Goal: Task Accomplishment & Management: Complete application form

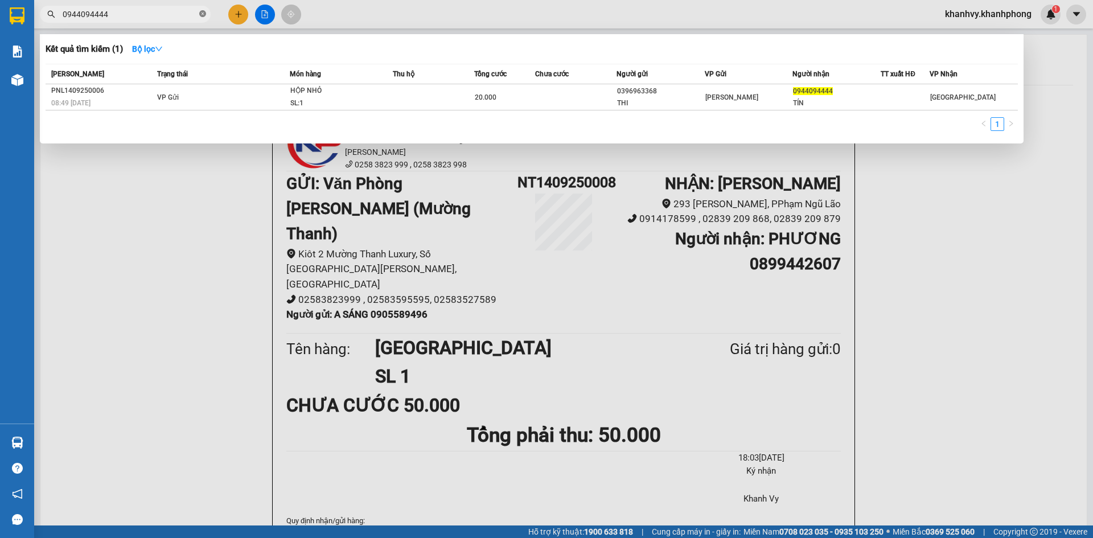
click at [200, 14] on icon "close-circle" at bounding box center [202, 13] width 7 height 7
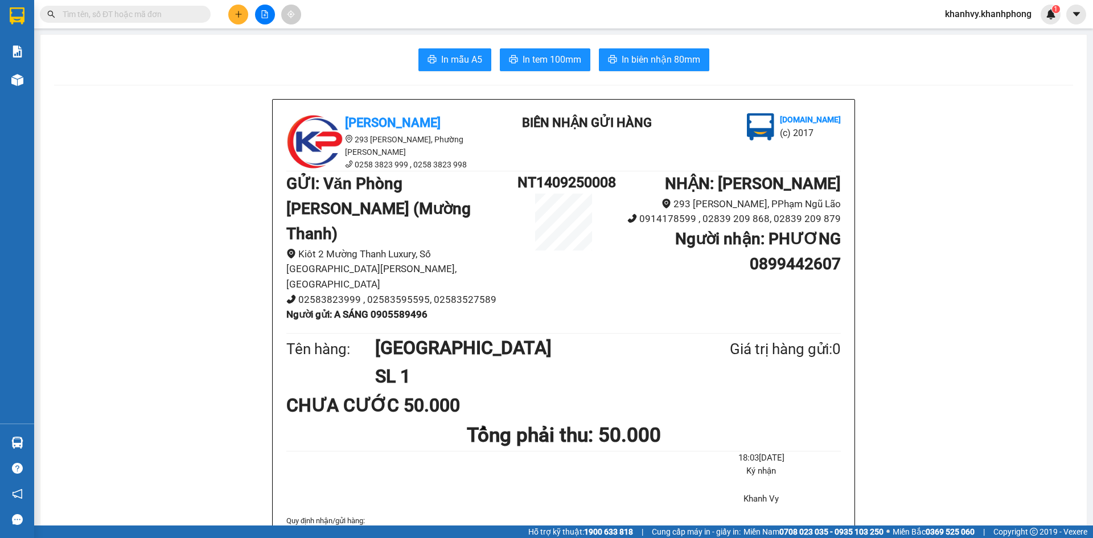
click at [151, 14] on input "text" at bounding box center [130, 14] width 134 height 13
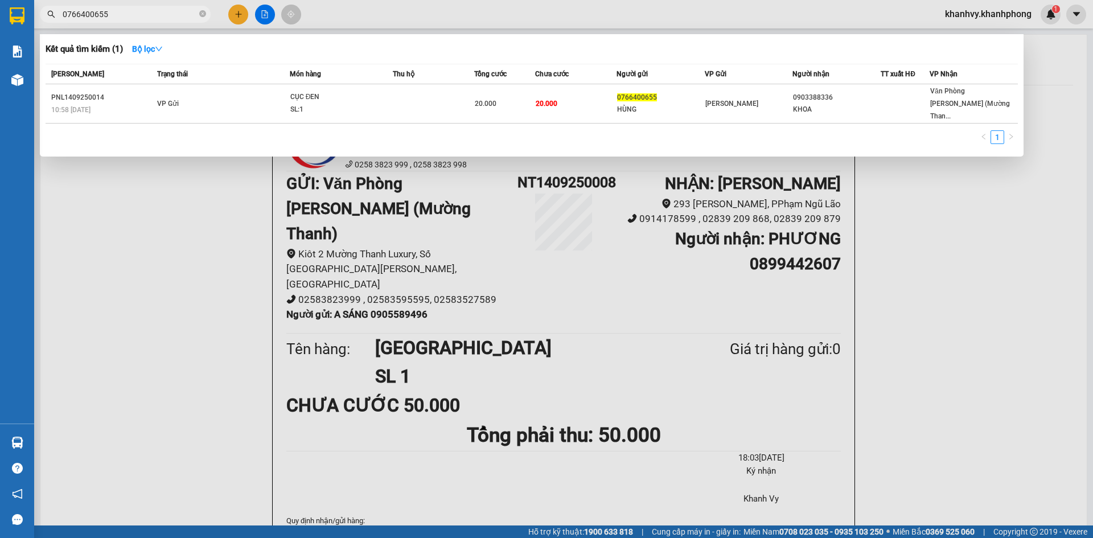
type input "0766400655"
click at [237, 15] on div at bounding box center [546, 269] width 1093 height 538
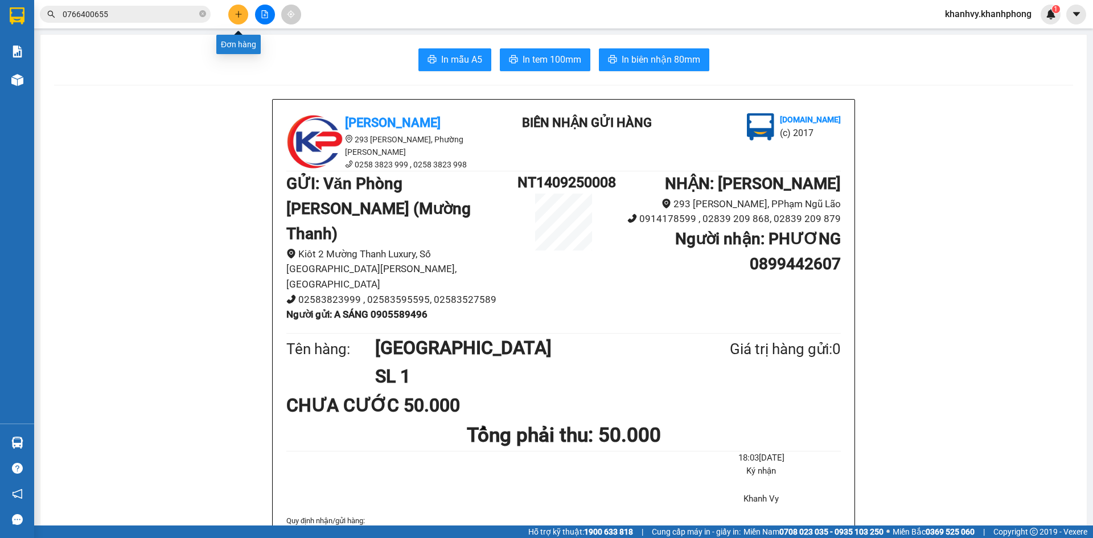
click at [241, 15] on icon "plus" at bounding box center [239, 14] width 8 height 8
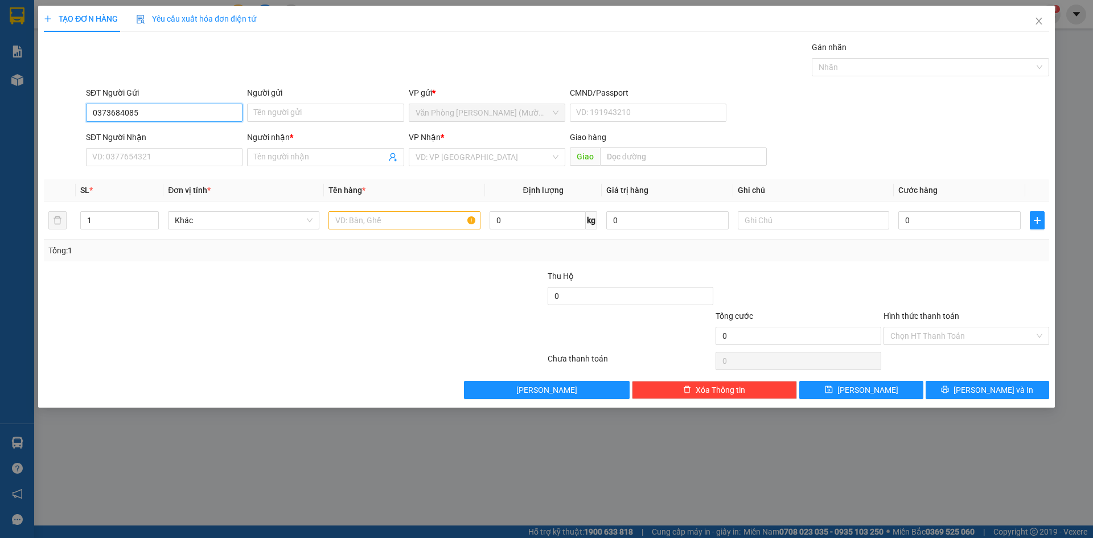
click at [174, 117] on input "0373684085" at bounding box center [164, 113] width 157 height 18
type input "0373684085"
click at [305, 112] on input "Người gửi" at bounding box center [325, 113] width 157 height 18
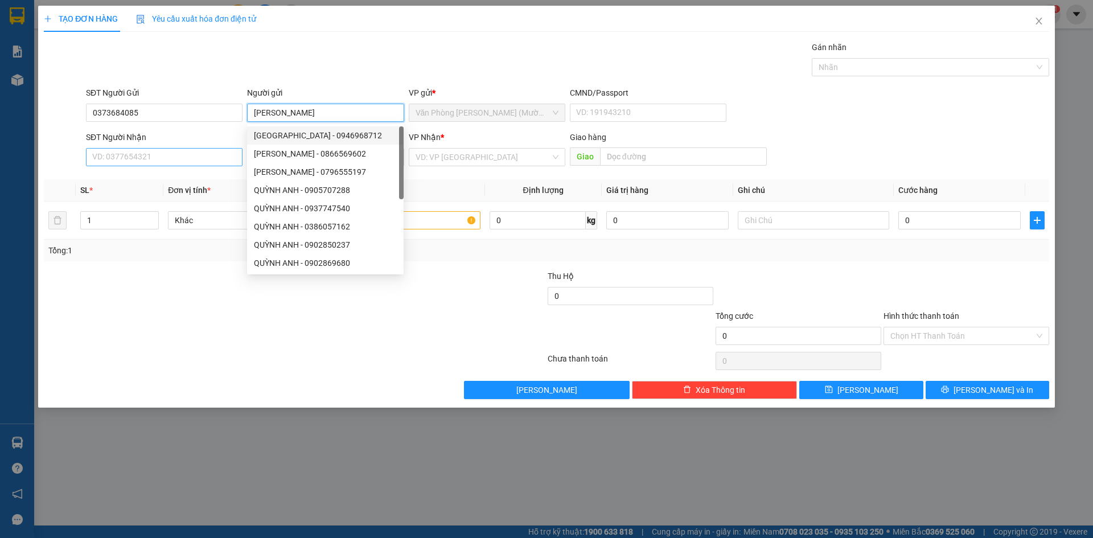
type input "[PERSON_NAME]"
click at [199, 152] on input "SĐT Người Nhận" at bounding box center [164, 157] width 157 height 18
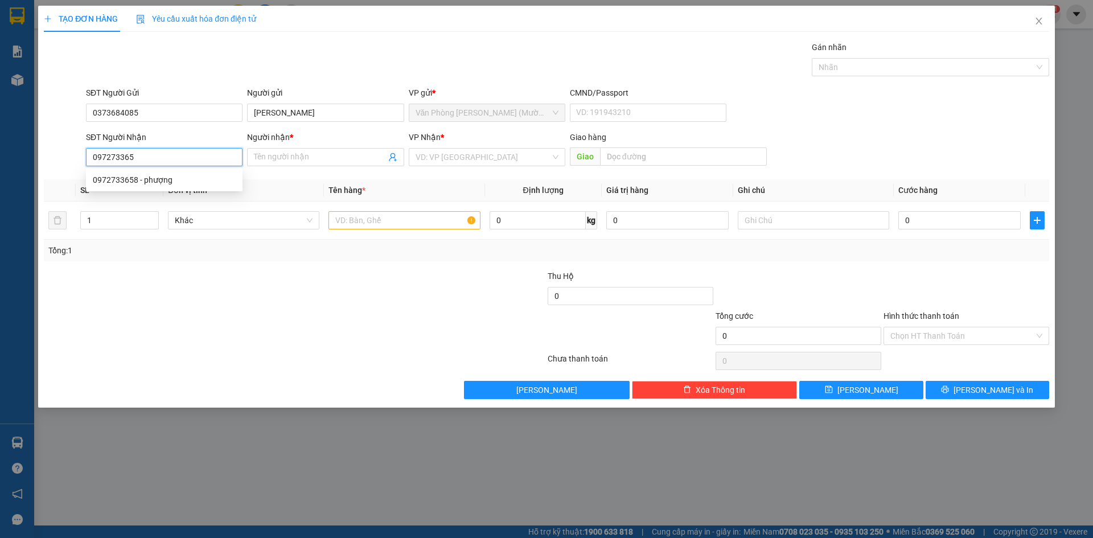
type input "0972733658"
click at [149, 186] on div "0972733658 - phượng" at bounding box center [164, 180] width 143 height 13
type input "phượng"
click at [463, 154] on span "[GEOGRAPHIC_DATA]" at bounding box center [486, 157] width 143 height 17
type input "0972733658"
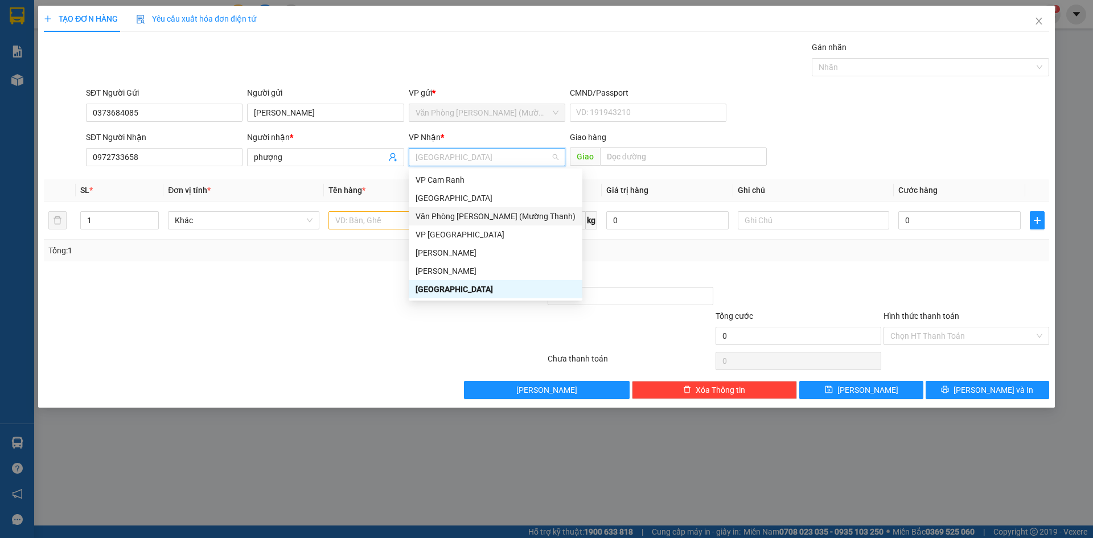
click at [456, 213] on div "Văn Phòng [PERSON_NAME] (Mường Thanh)" at bounding box center [495, 216] width 160 height 13
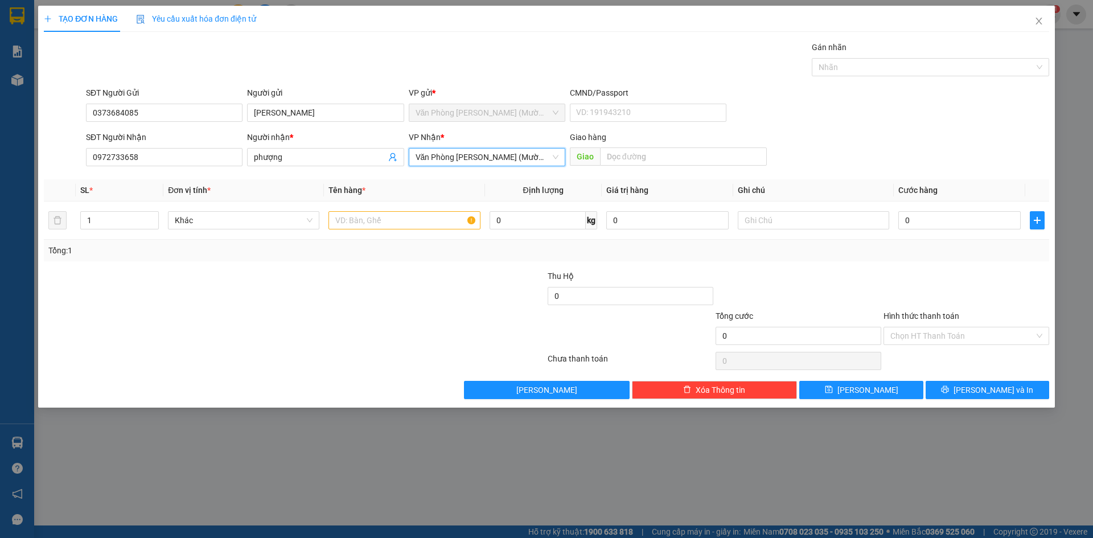
click at [456, 158] on span "Văn Phòng [PERSON_NAME] (Mường Thanh)" at bounding box center [486, 157] width 143 height 17
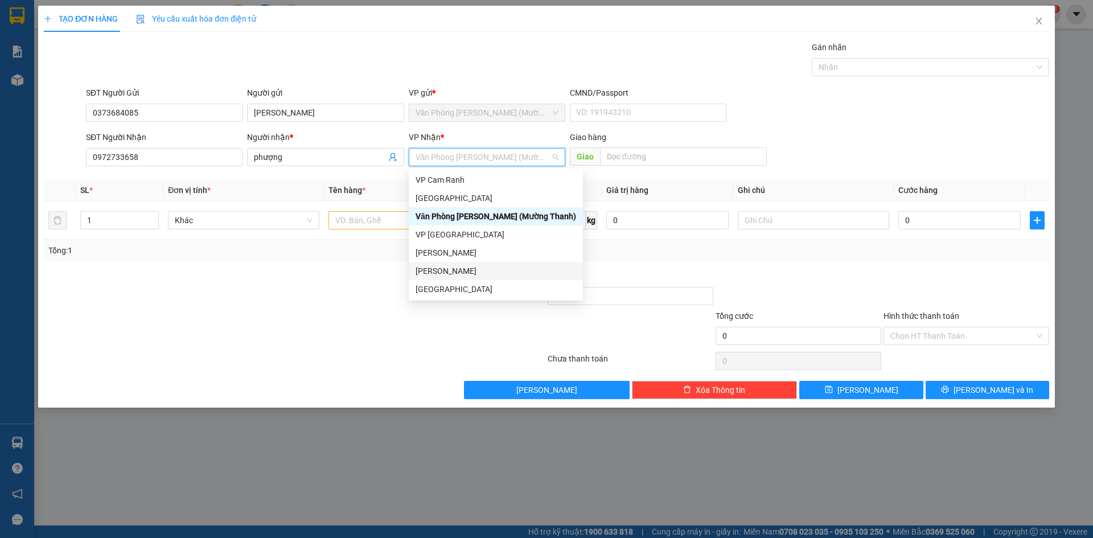
click at [443, 273] on div "[PERSON_NAME]" at bounding box center [495, 271] width 161 height 13
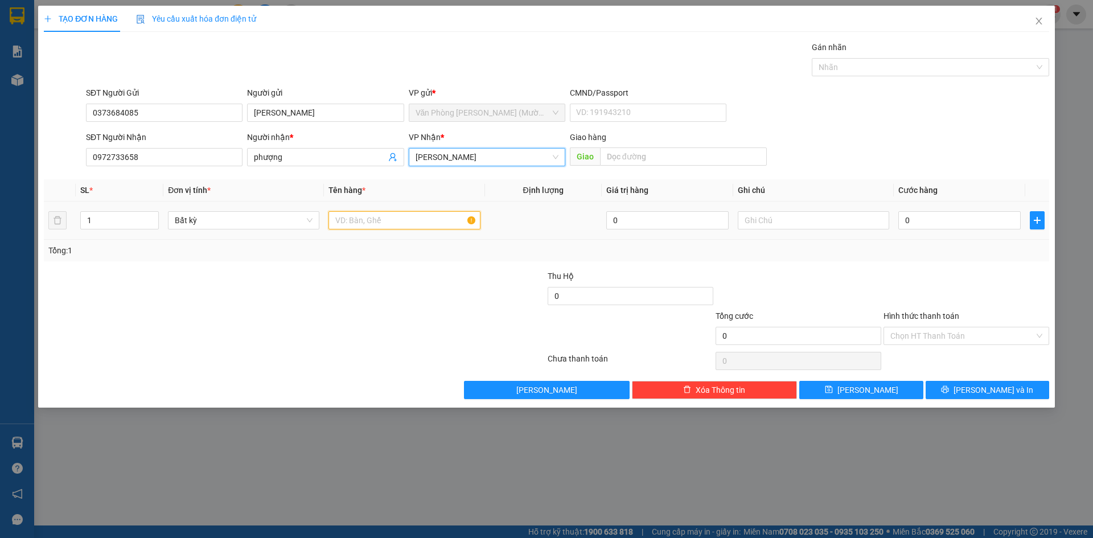
click at [352, 226] on input "text" at bounding box center [403, 220] width 151 height 18
type input "[GEOGRAPHIC_DATA]"
click at [925, 225] on input "0" at bounding box center [959, 220] width 122 height 18
type input "3"
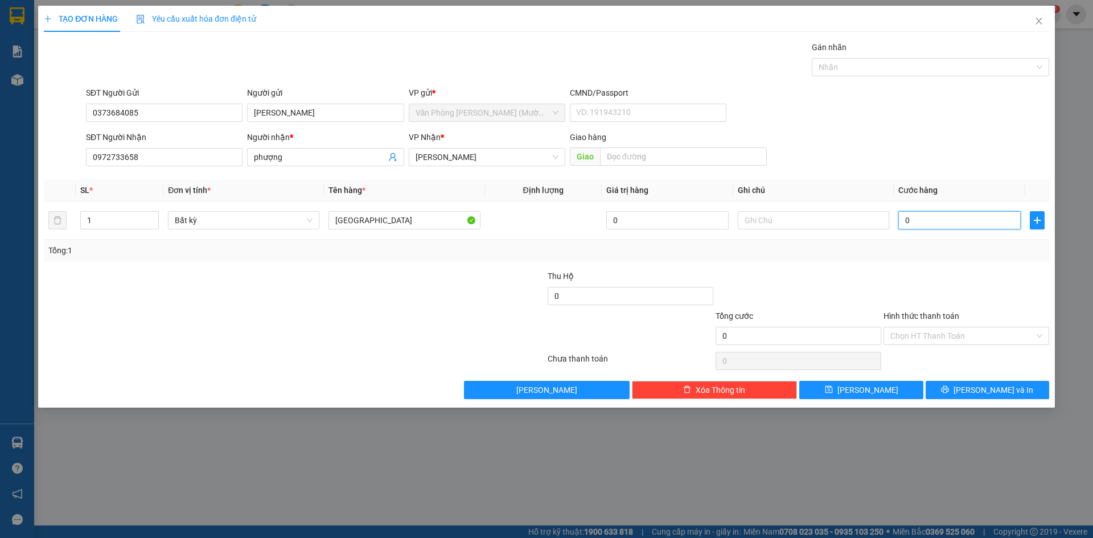
type input "3"
type input "30"
type input "30.000"
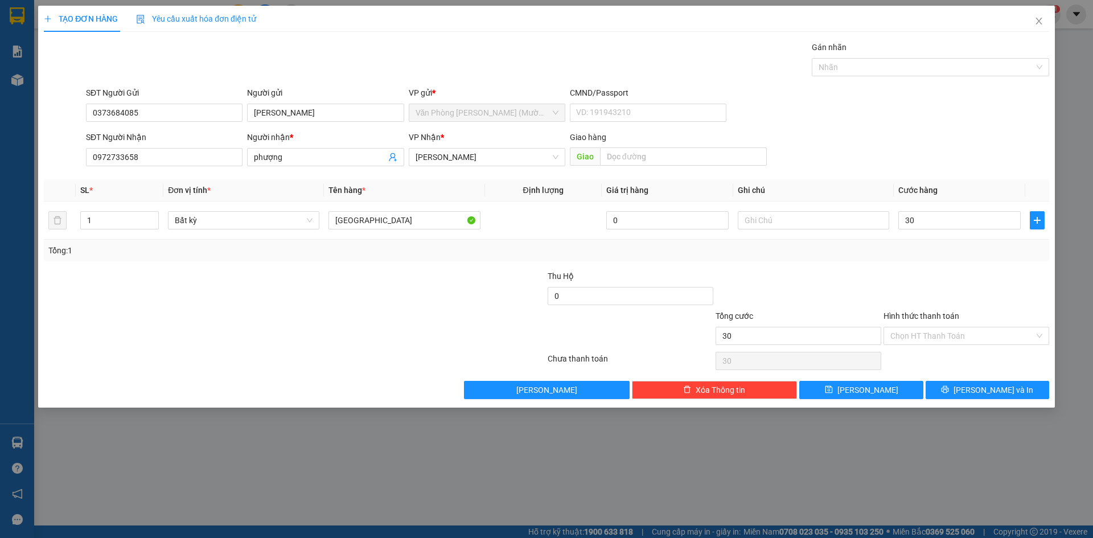
type input "30.000"
drag, startPoint x: 859, startPoint y: 273, endPoint x: 948, endPoint y: 322, distance: 100.9
click at [860, 273] on div at bounding box center [798, 290] width 168 height 40
click at [968, 330] on input "Hình thức thanh toán" at bounding box center [962, 335] width 144 height 17
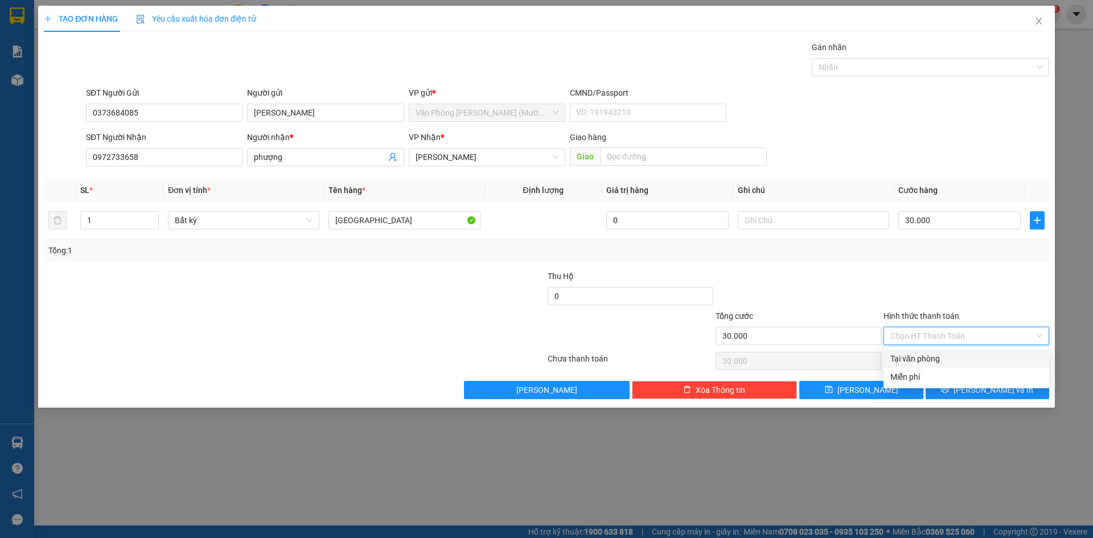
click at [950, 359] on div "Tại văn phòng" at bounding box center [966, 358] width 152 height 13
type input "0"
click at [968, 398] on button "[PERSON_NAME] và In" at bounding box center [987, 390] width 124 height 18
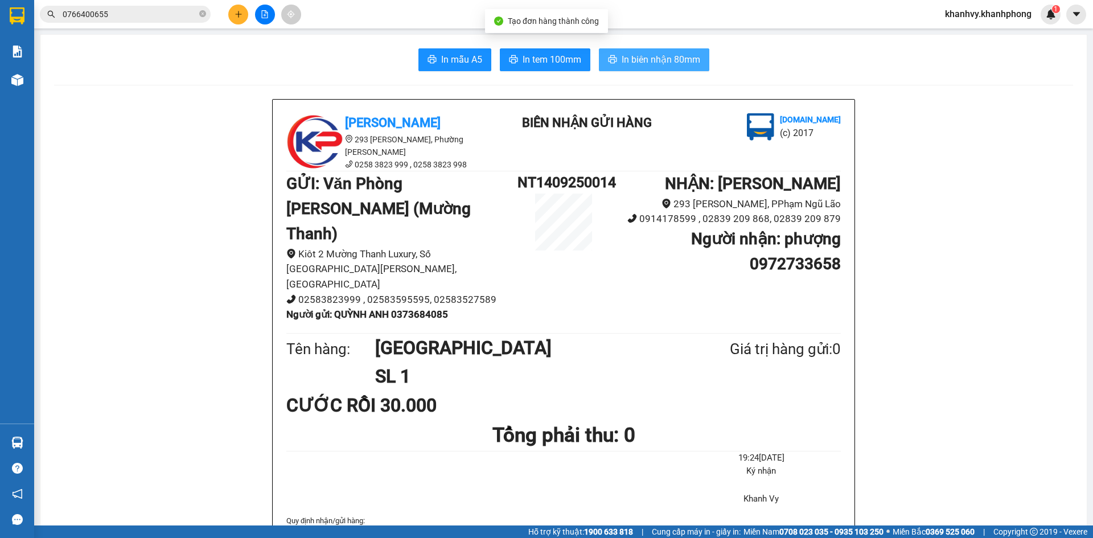
click at [665, 55] on span "In biên nhận 80mm" at bounding box center [661, 59] width 79 height 14
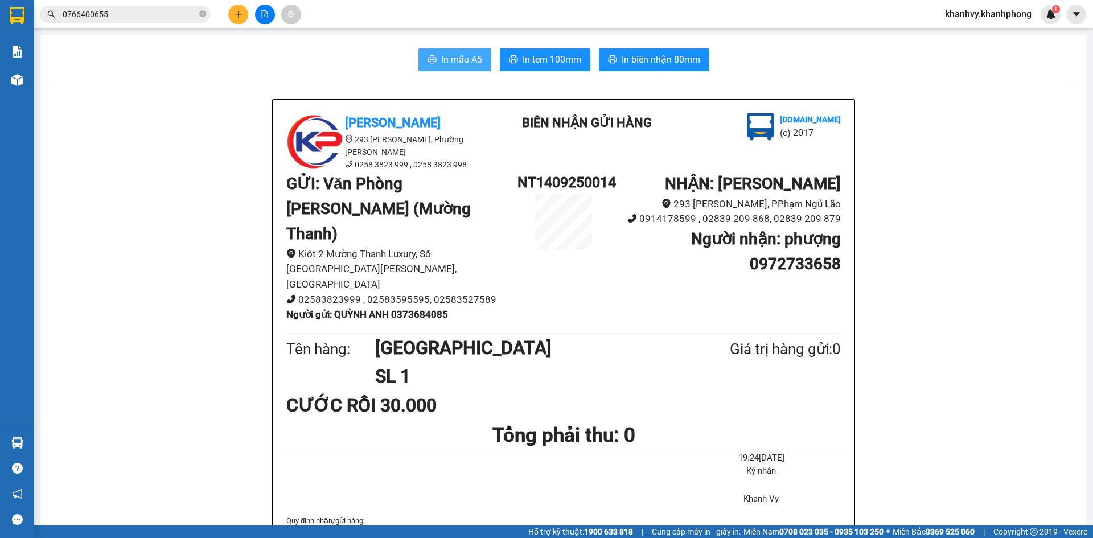
click at [459, 60] on span "In mẫu A5" at bounding box center [461, 59] width 41 height 14
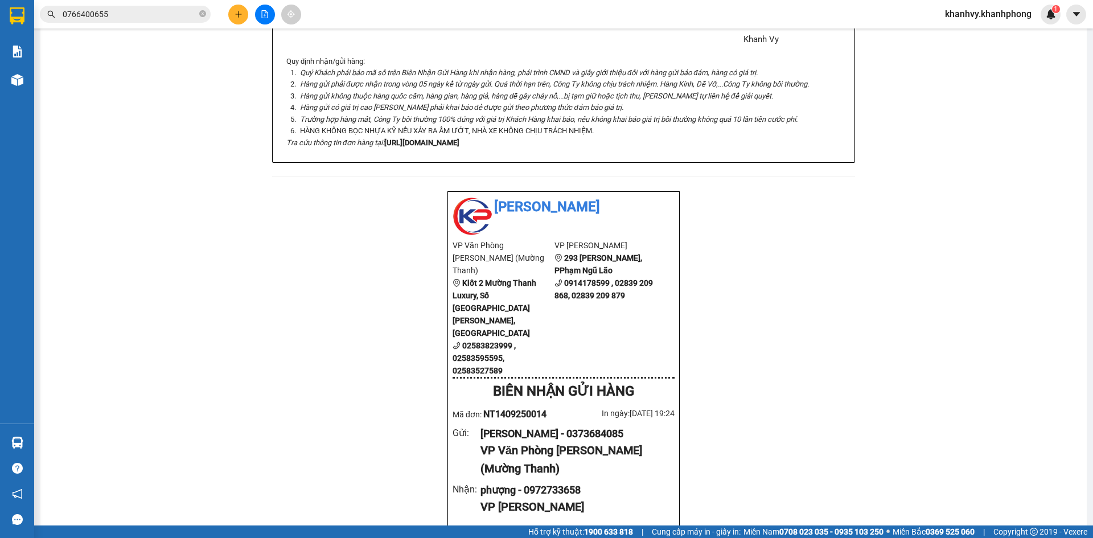
click at [235, 17] on icon "plus" at bounding box center [239, 14] width 8 height 8
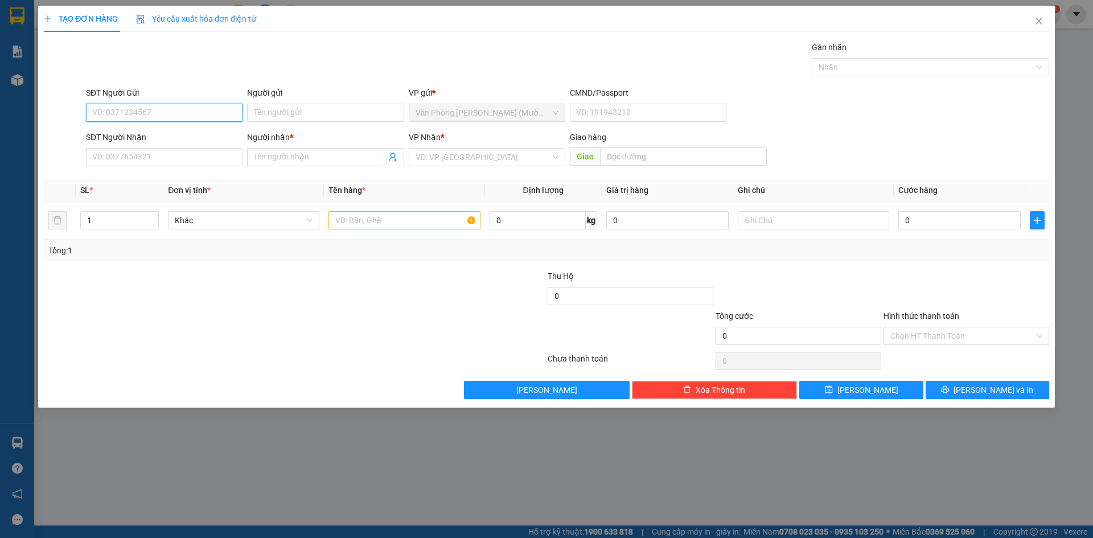
click at [145, 110] on input "SĐT Người Gửi" at bounding box center [164, 113] width 157 height 18
paste input "0905156912"
type input "0905156912"
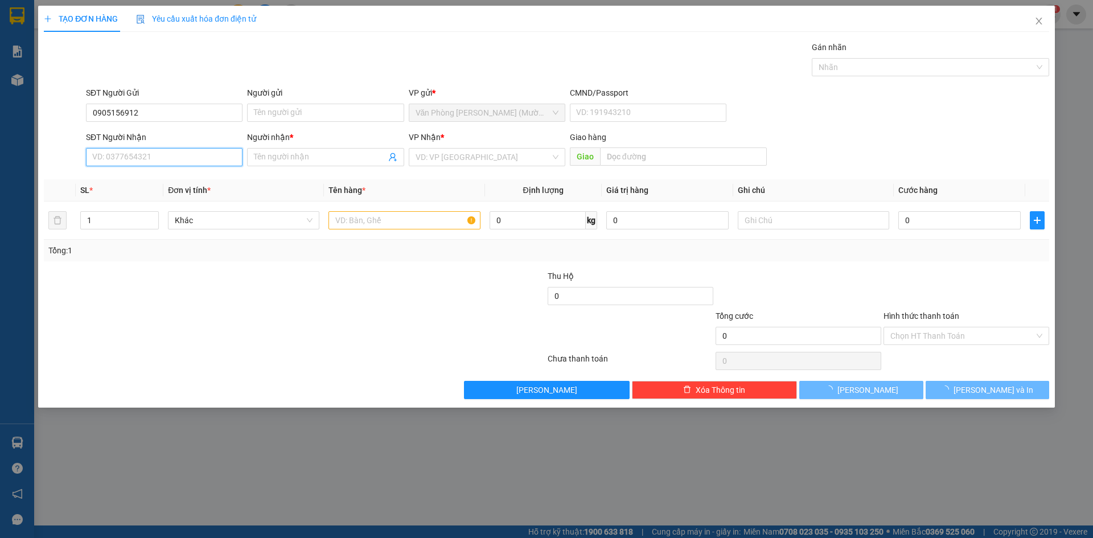
click at [169, 161] on input "SĐT Người Nhận" at bounding box center [164, 157] width 157 height 18
paste input "0905156912"
type input "0905156912"
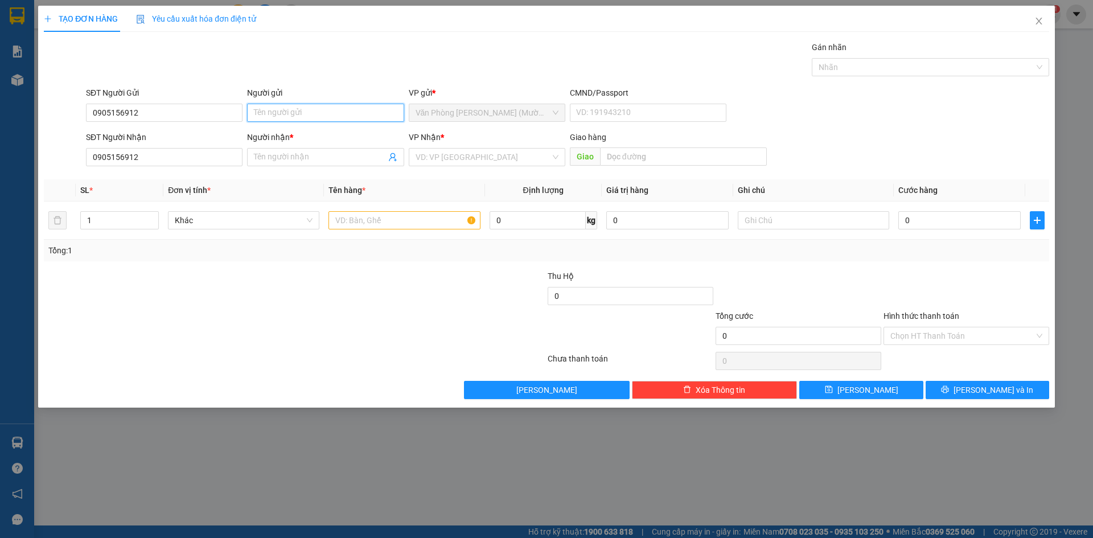
click at [294, 114] on input "Người gửi" at bounding box center [325, 113] width 157 height 18
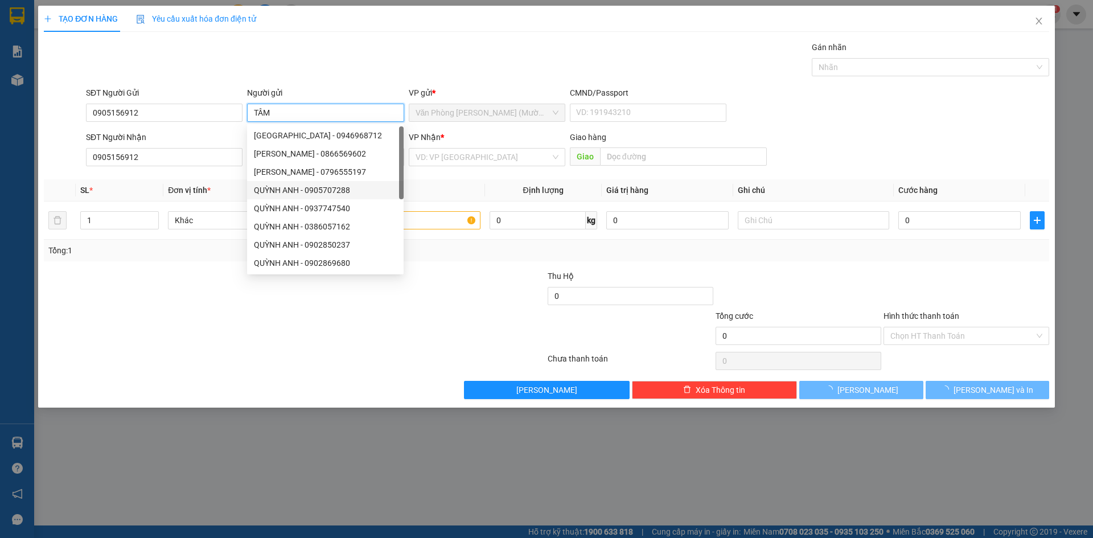
type input "TÂM"
drag, startPoint x: 379, startPoint y: 45, endPoint x: 357, endPoint y: 81, distance: 42.1
click at [376, 46] on div "Gói vận chuyển * Tiêu chuẩn Gán nhãn Nhãn" at bounding box center [568, 61] width 968 height 40
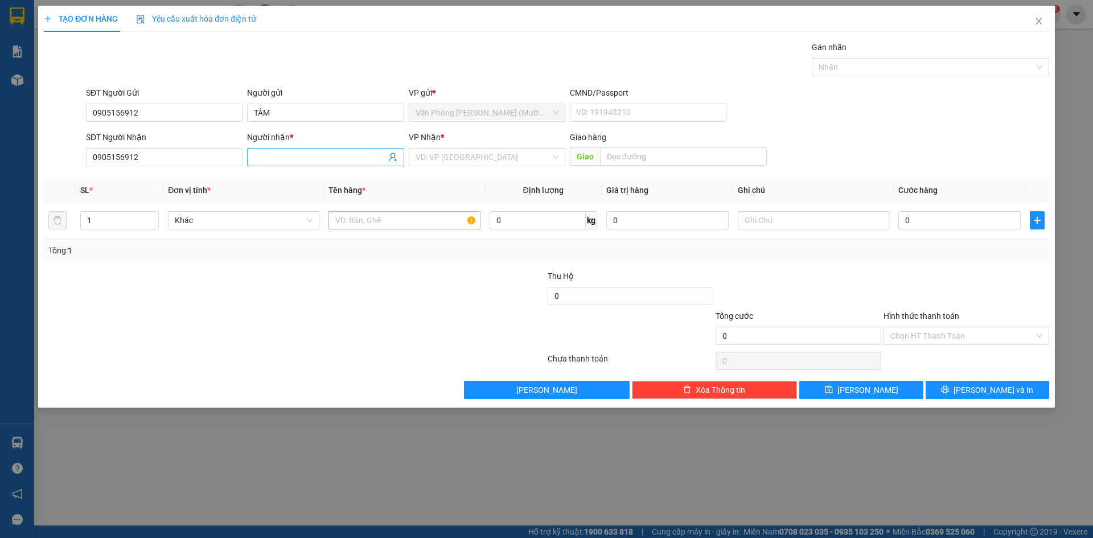
click at [297, 153] on input "Người nhận *" at bounding box center [319, 157] width 131 height 13
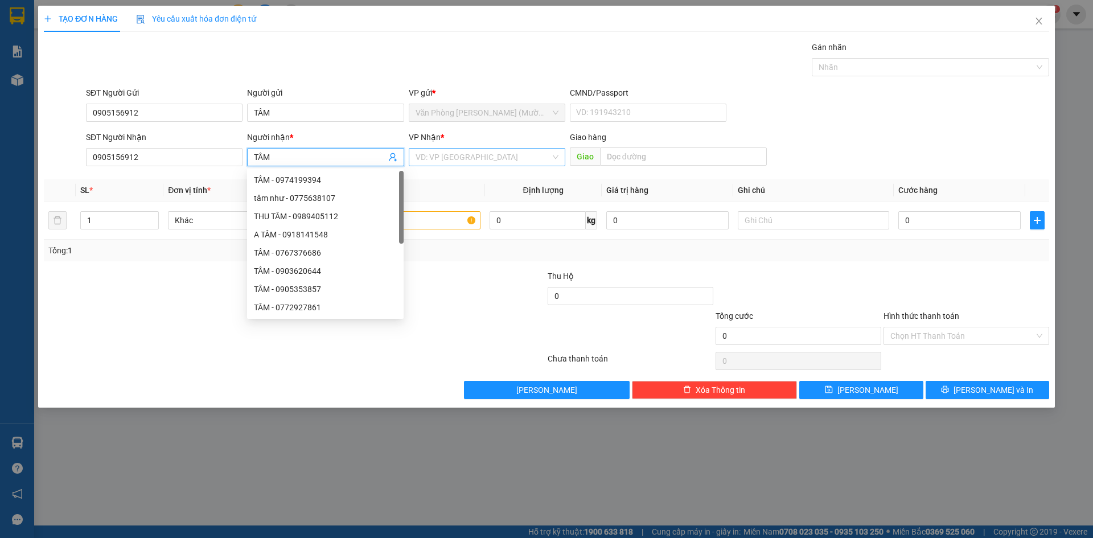
type input "TÂM"
click at [526, 153] on input "search" at bounding box center [482, 157] width 135 height 17
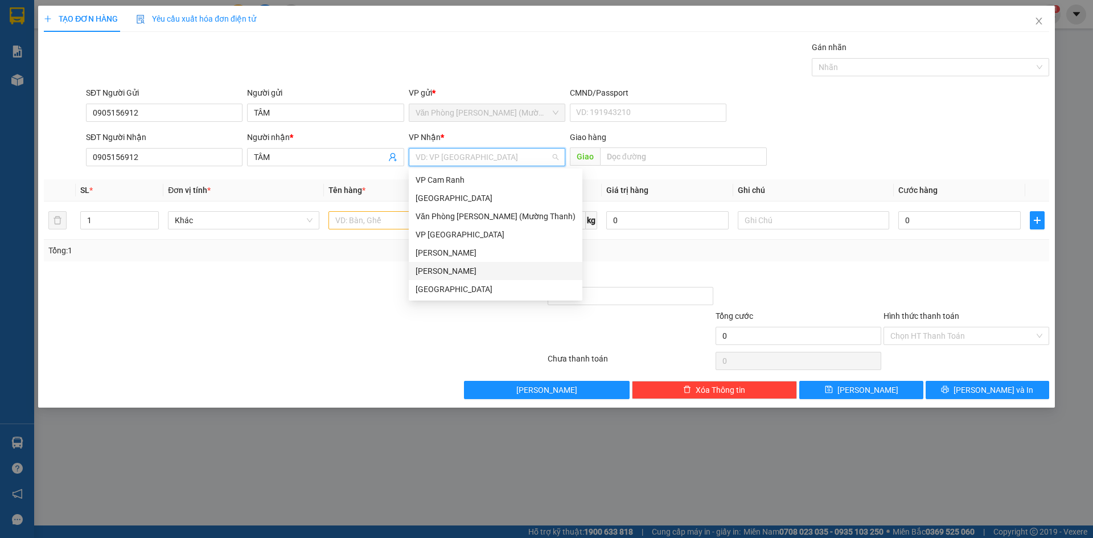
click at [452, 269] on div "[PERSON_NAME]" at bounding box center [495, 271] width 160 height 13
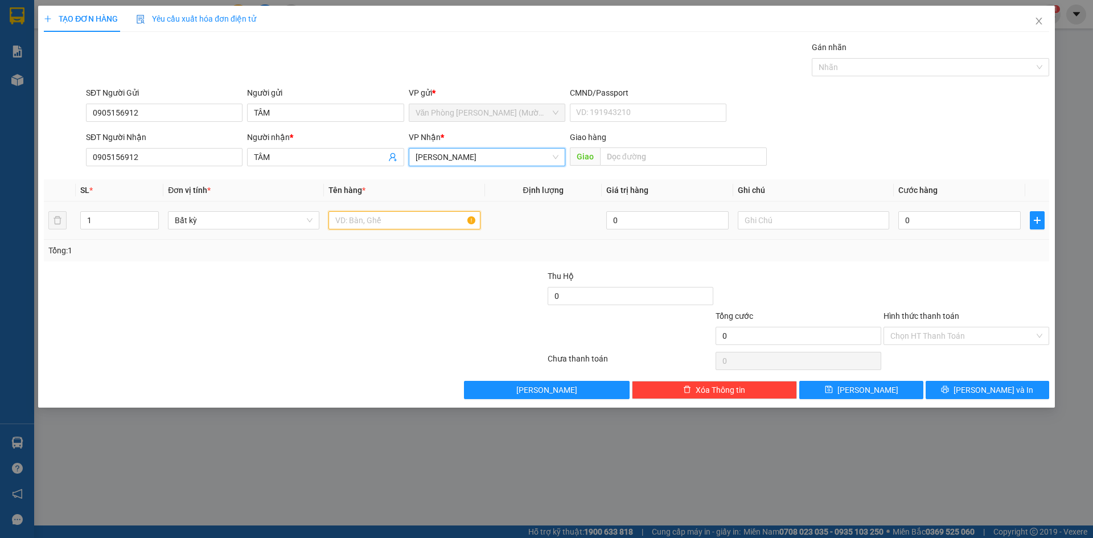
click at [355, 223] on input "text" at bounding box center [403, 220] width 151 height 18
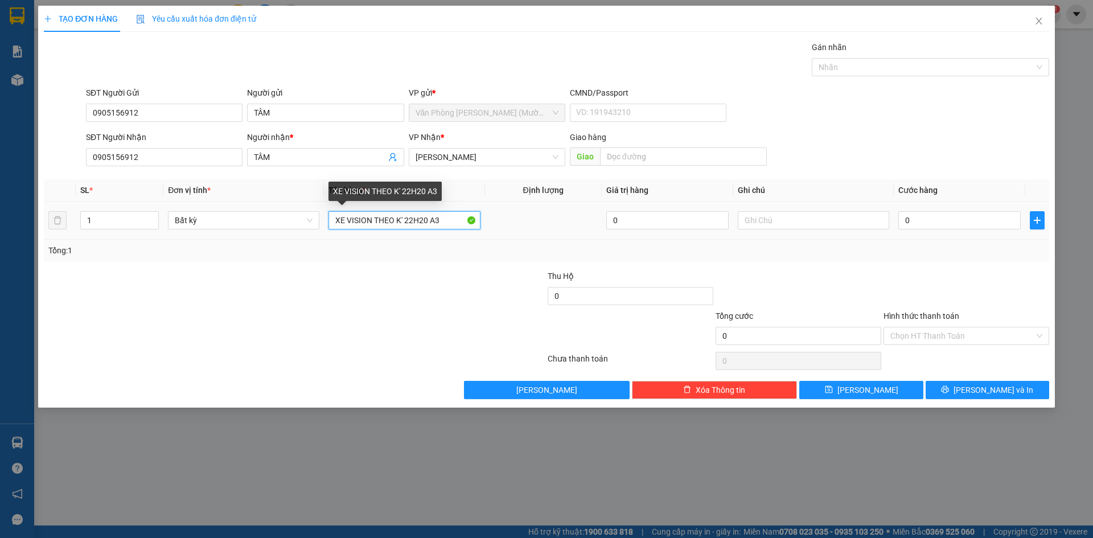
click at [372, 220] on input "XE VISION THEO K' 22H20 A3" at bounding box center [403, 220] width 151 height 18
type input "XE VISION BỌC [PERSON_NAME]' 22H20 A3"
click at [952, 222] on input "0" at bounding box center [959, 220] width 122 height 18
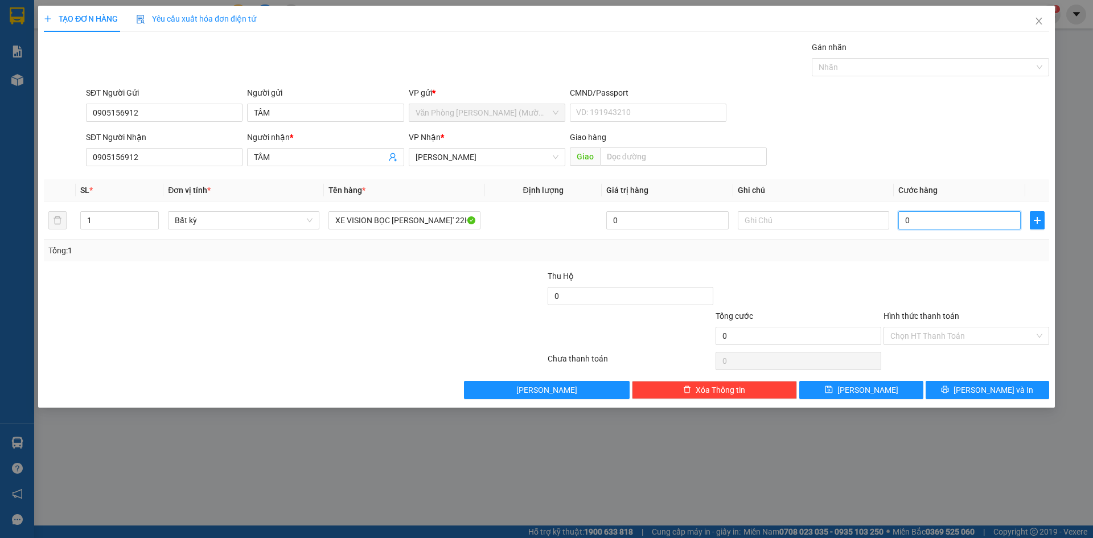
type input "5"
type input "50"
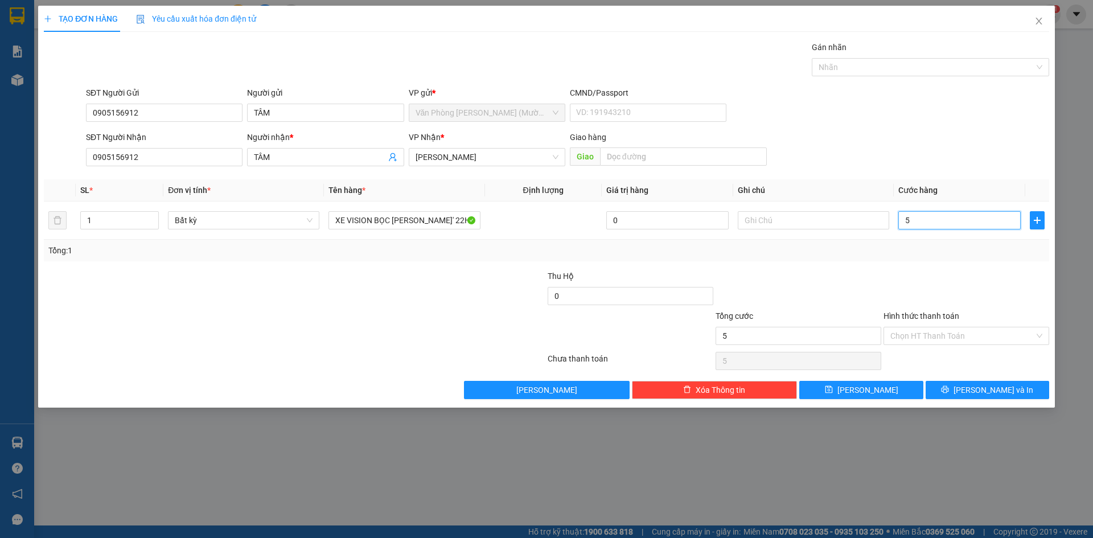
type input "50"
type input "500"
type input "50"
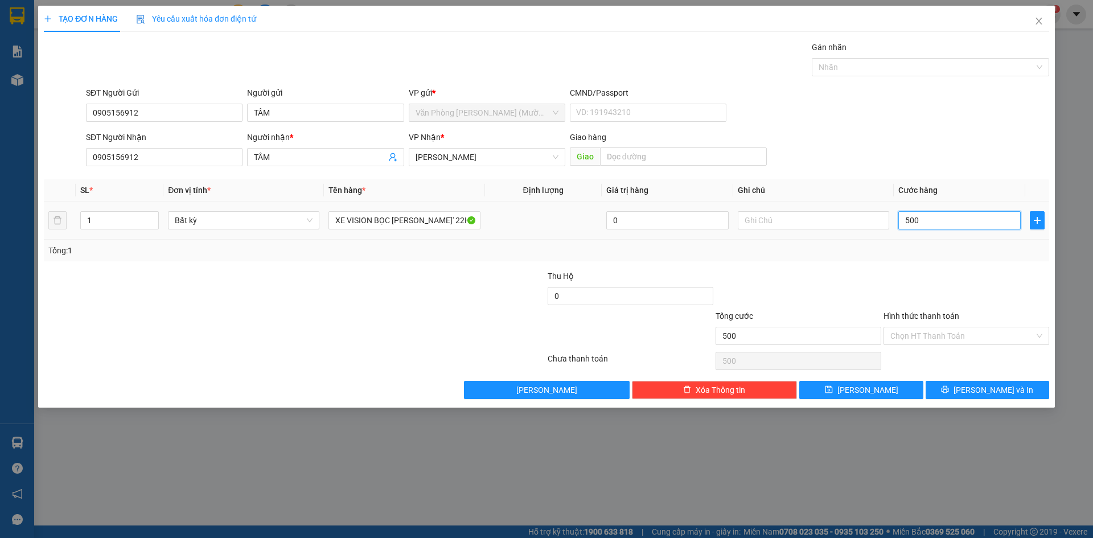
type input "50"
type input "5"
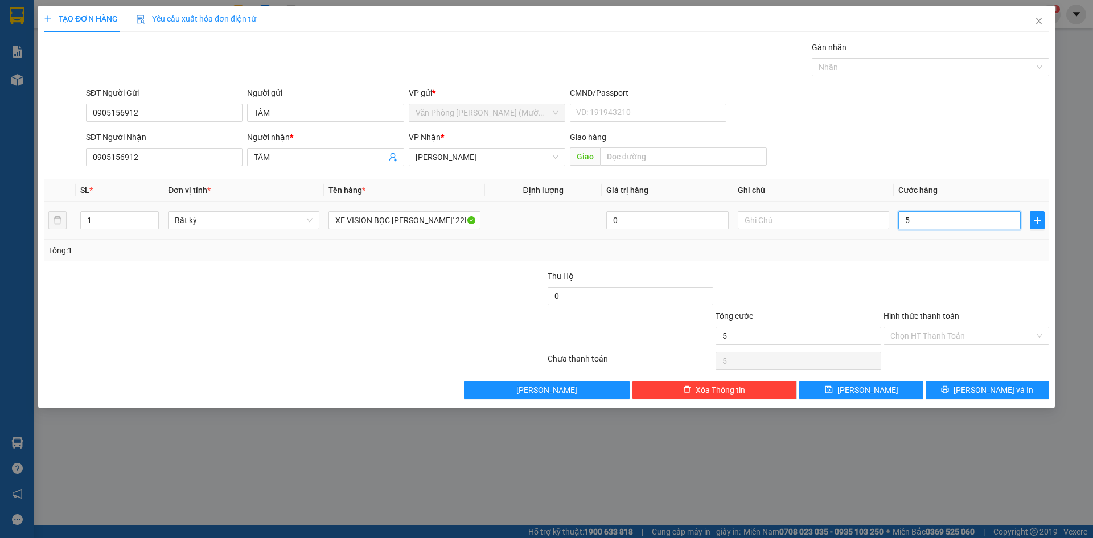
type input "0"
type input "04"
type input "4"
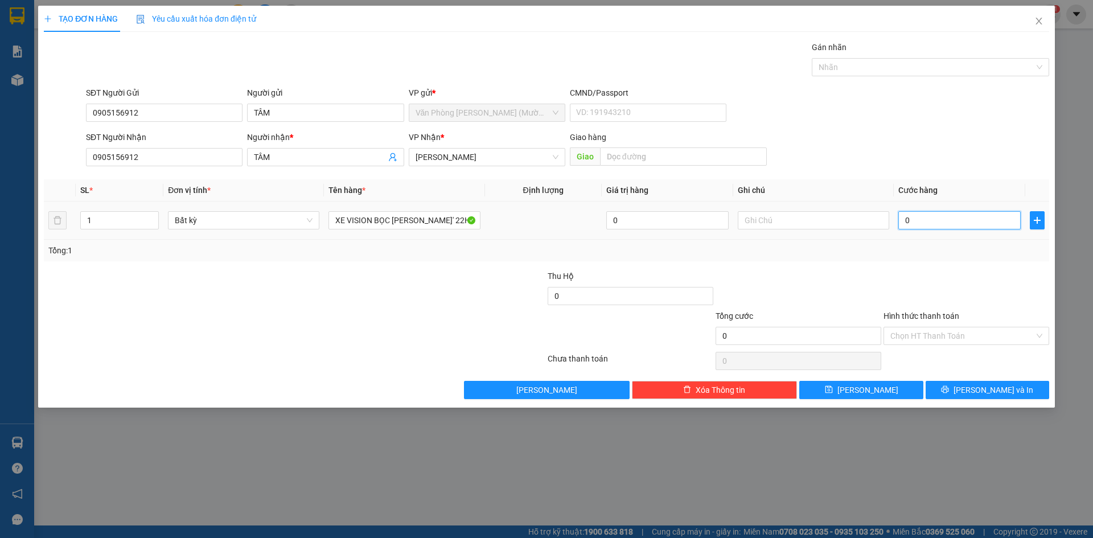
type input "4"
type input "040"
type input "40"
type input "0.400"
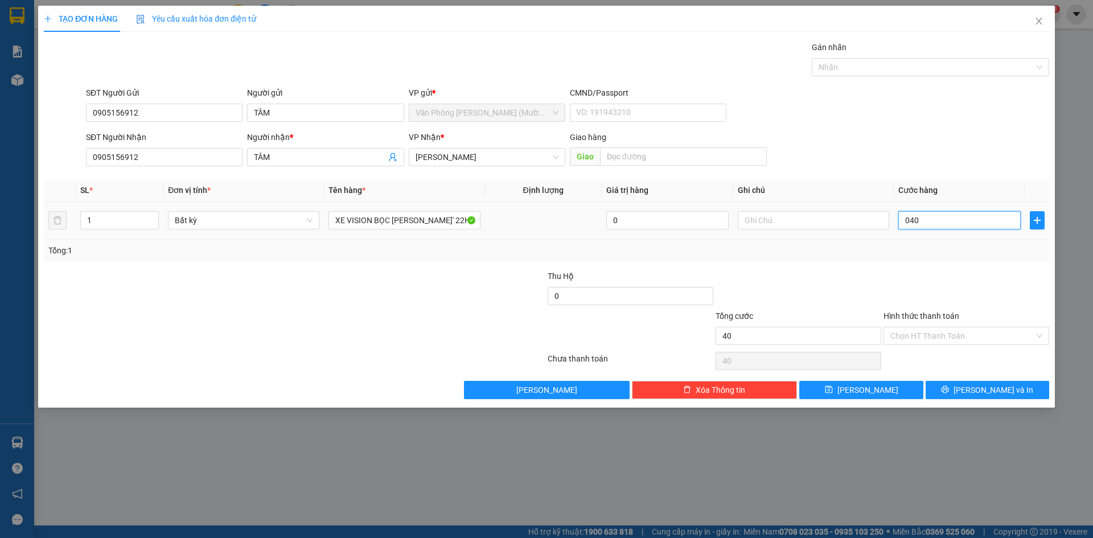
type input "400"
type input "040"
type input "40"
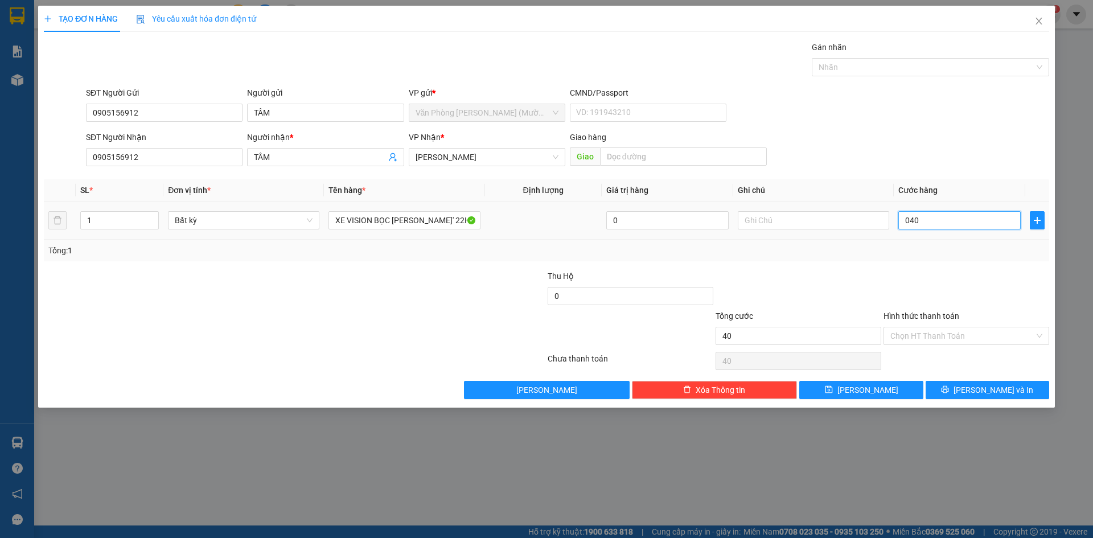
type input "04"
type input "4"
type input "0"
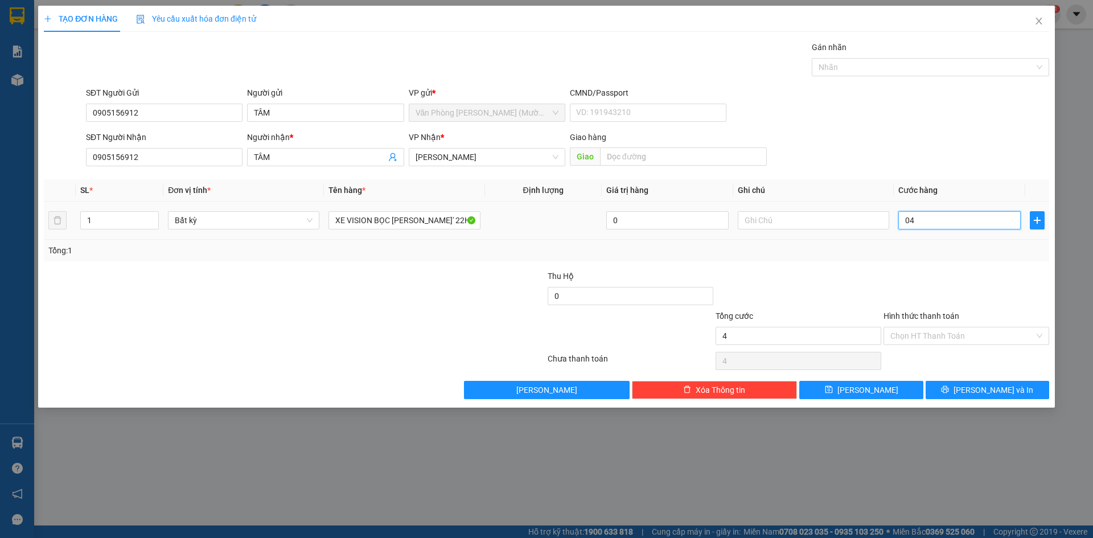
type input "0"
type input "40"
type input "400"
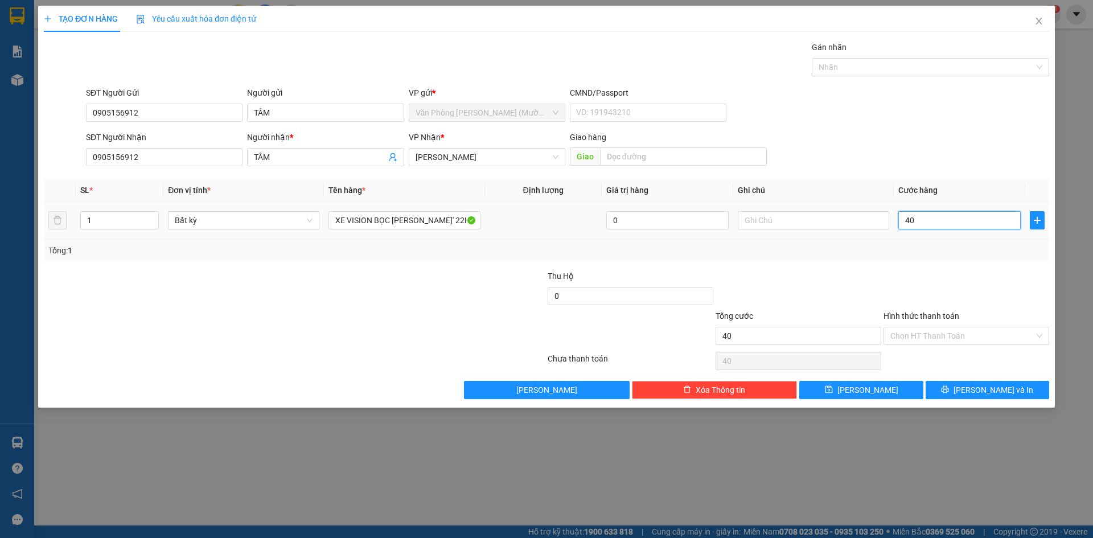
type input "400"
type input "400.000"
click at [861, 282] on div at bounding box center [798, 290] width 168 height 40
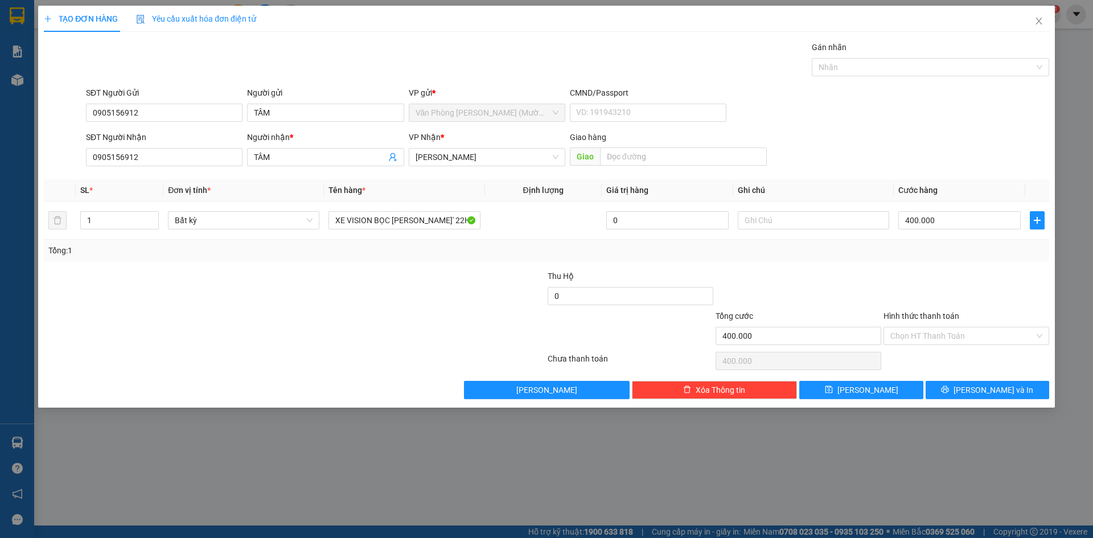
click at [968, 286] on div at bounding box center [966, 290] width 168 height 40
click at [972, 338] on input "Hình thức thanh toán" at bounding box center [962, 335] width 144 height 17
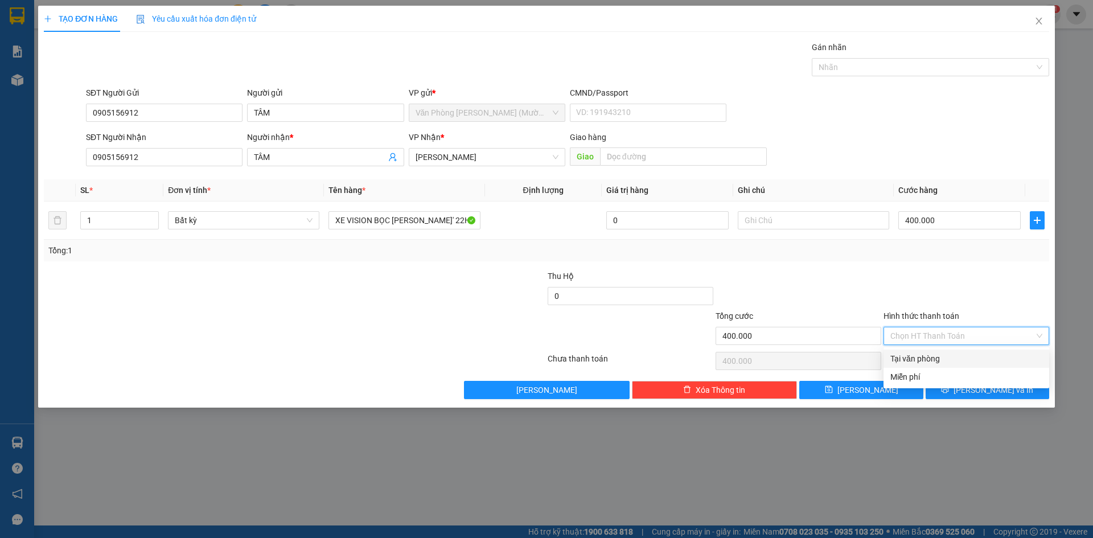
click at [948, 359] on div "Tại văn phòng" at bounding box center [966, 358] width 152 height 13
type input "0"
click at [950, 389] on button "[PERSON_NAME] và In" at bounding box center [987, 390] width 124 height 18
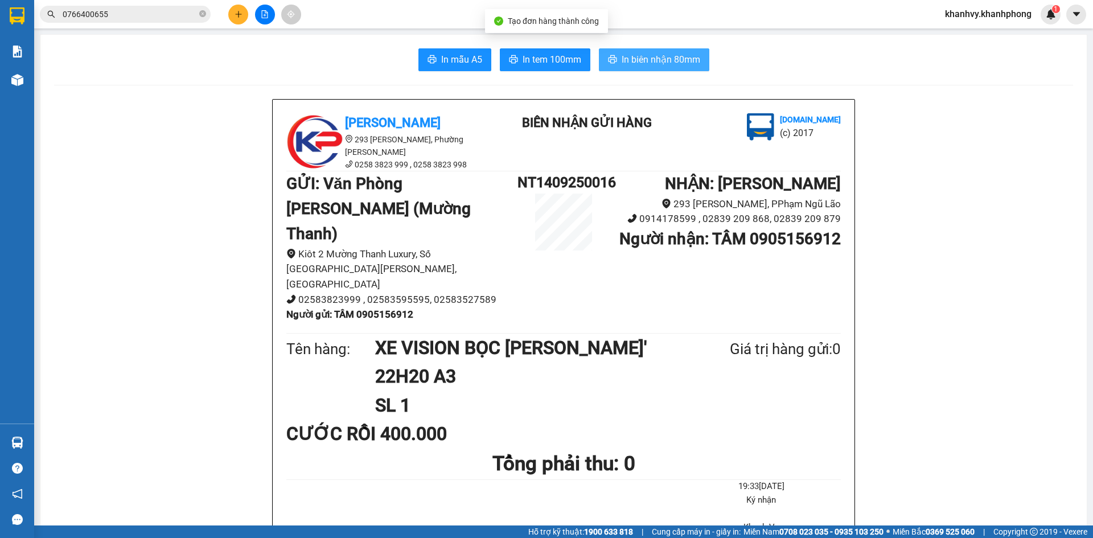
drag, startPoint x: 652, startPoint y: 55, endPoint x: 653, endPoint y: 61, distance: 6.4
click at [652, 54] on span "In biên nhận 80mm" at bounding box center [661, 59] width 79 height 14
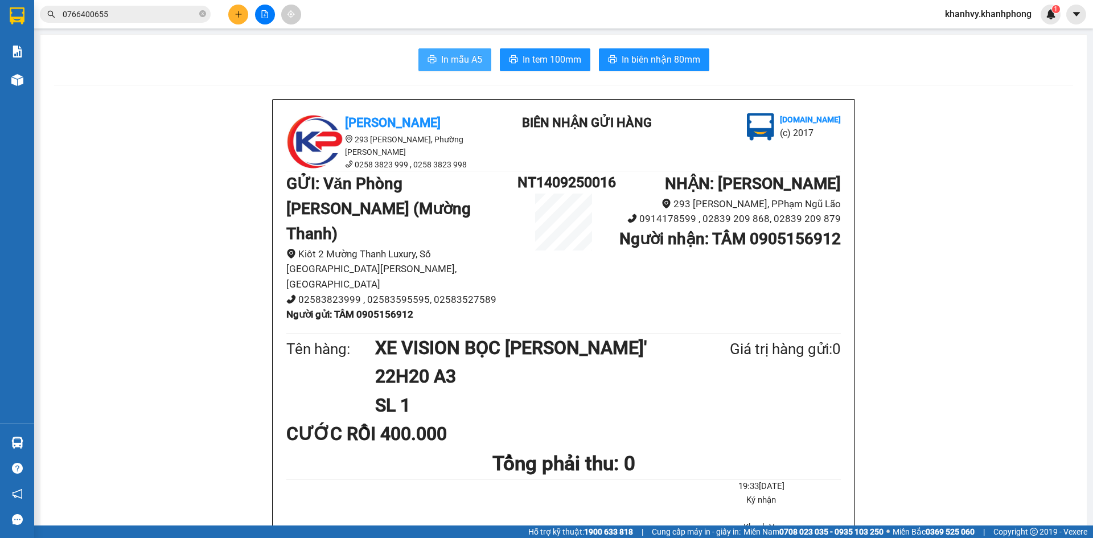
click at [459, 68] on button "In mẫu A5" at bounding box center [454, 59] width 73 height 23
